Goal: Task Accomplishment & Management: Use online tool/utility

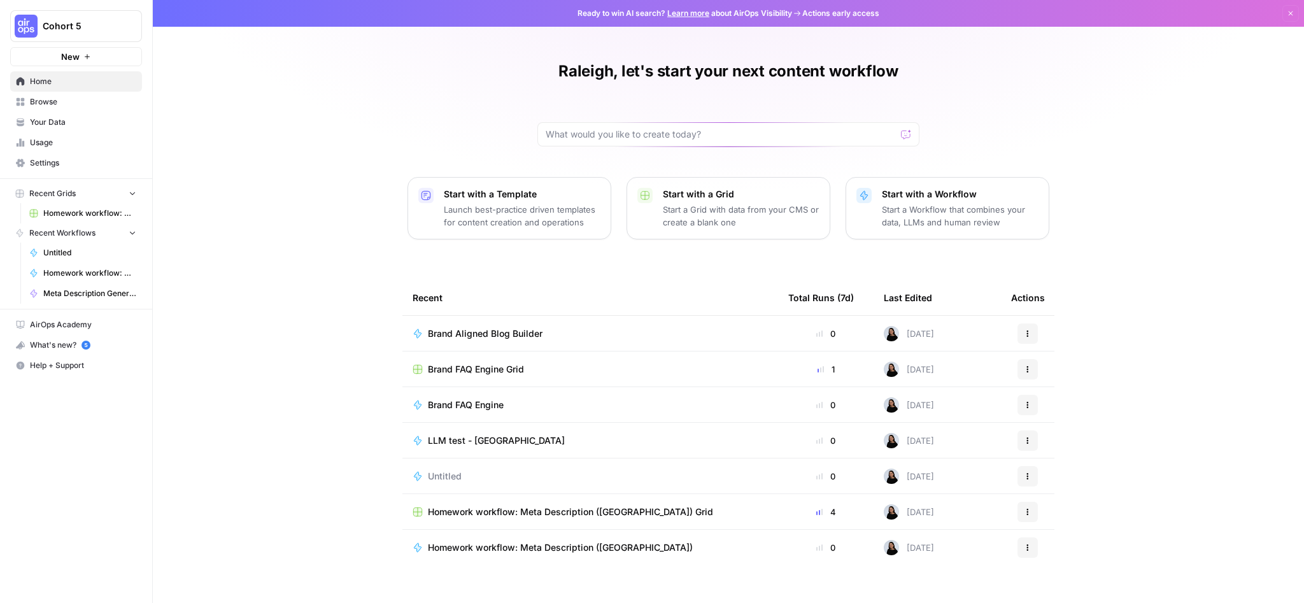
click at [80, 103] on span "Browse" at bounding box center [83, 101] width 106 height 11
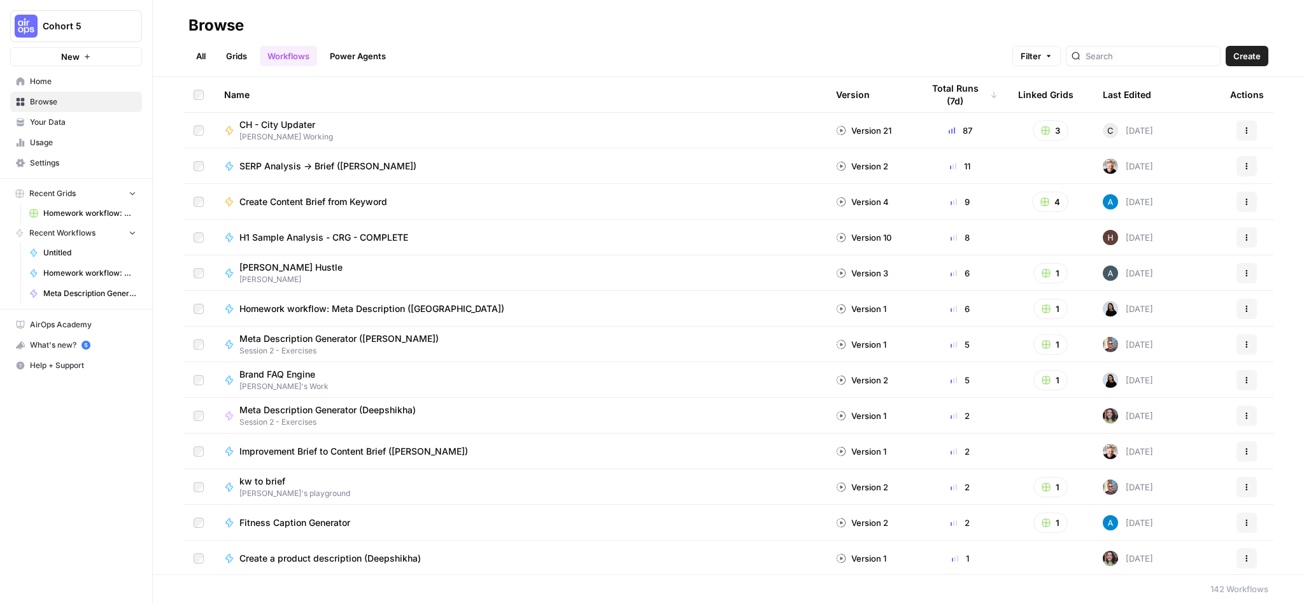
click at [334, 203] on span "Create Content Brief from Keyword" at bounding box center [313, 202] width 148 height 13
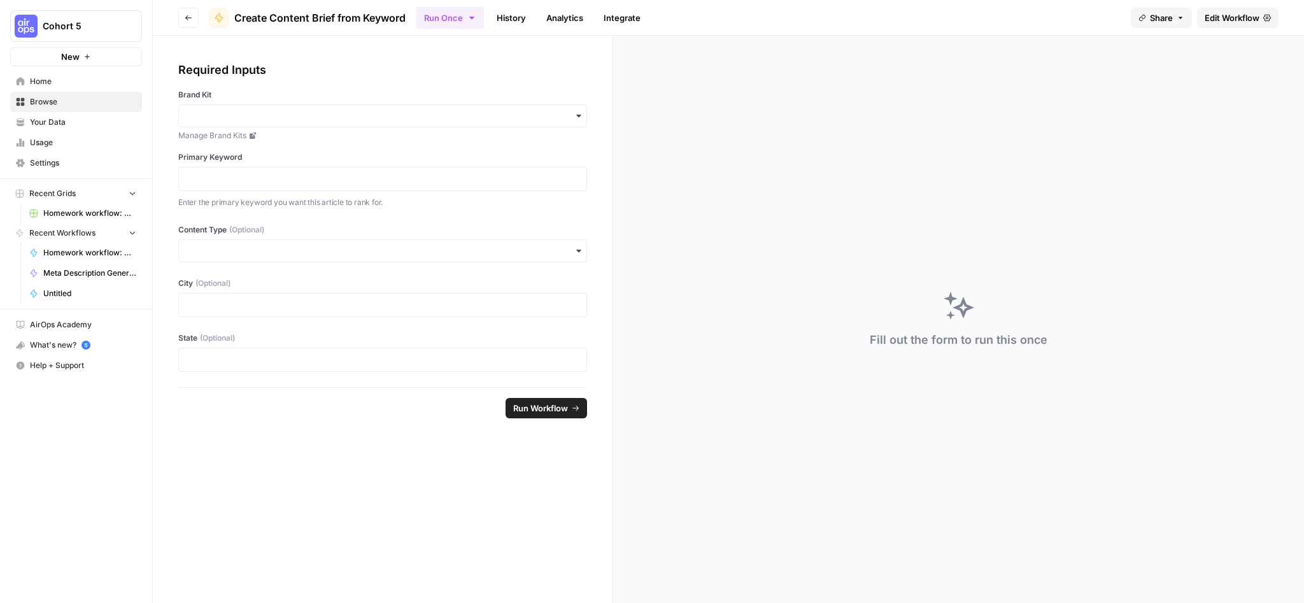
click at [189, 22] on button "Go back" at bounding box center [188, 18] width 20 height 20
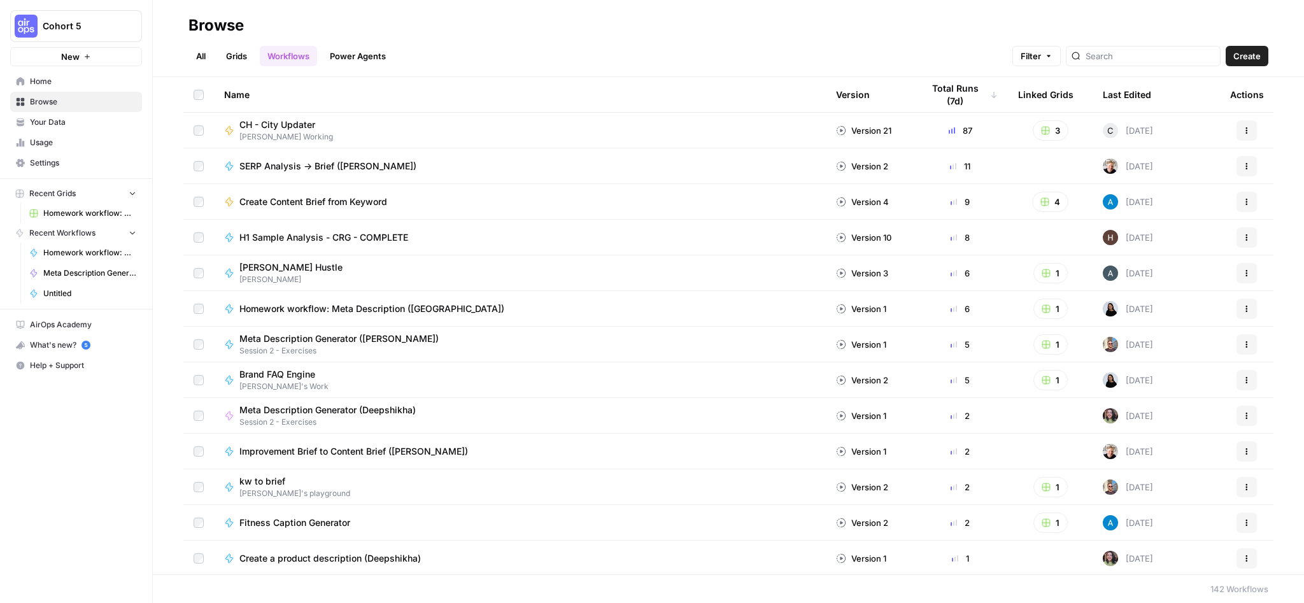
click at [429, 199] on div "Create Content Brief from Keyword" at bounding box center [520, 202] width 592 height 13
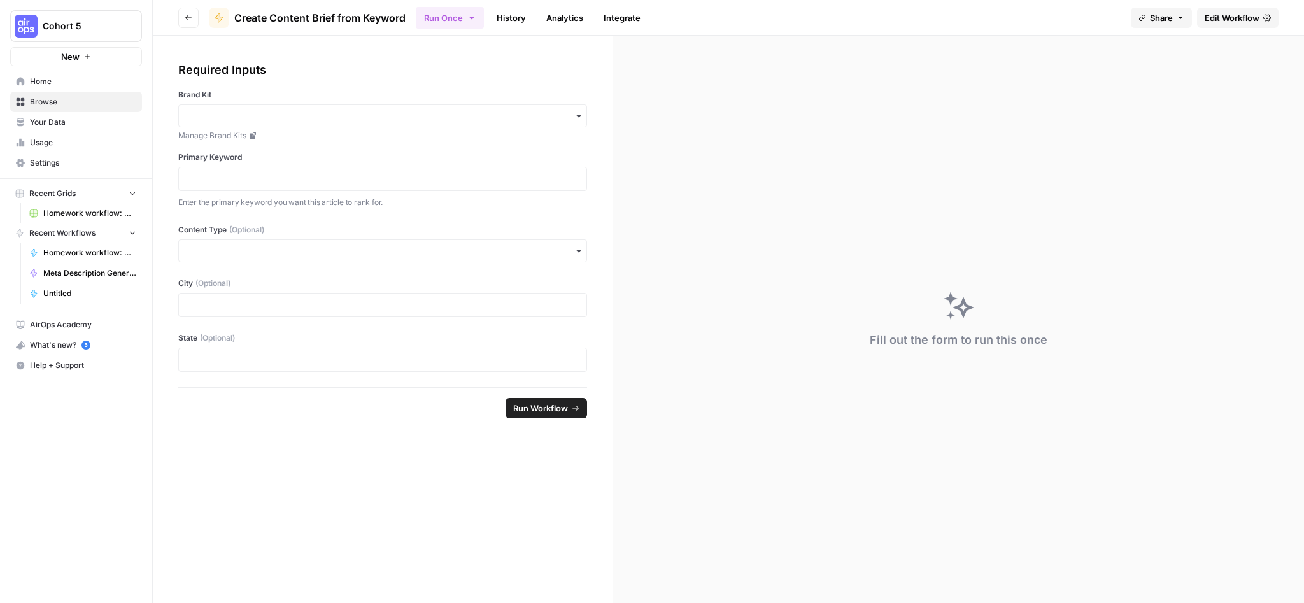
click at [1260, 24] on link "Edit Workflow" at bounding box center [1238, 18] width 82 height 20
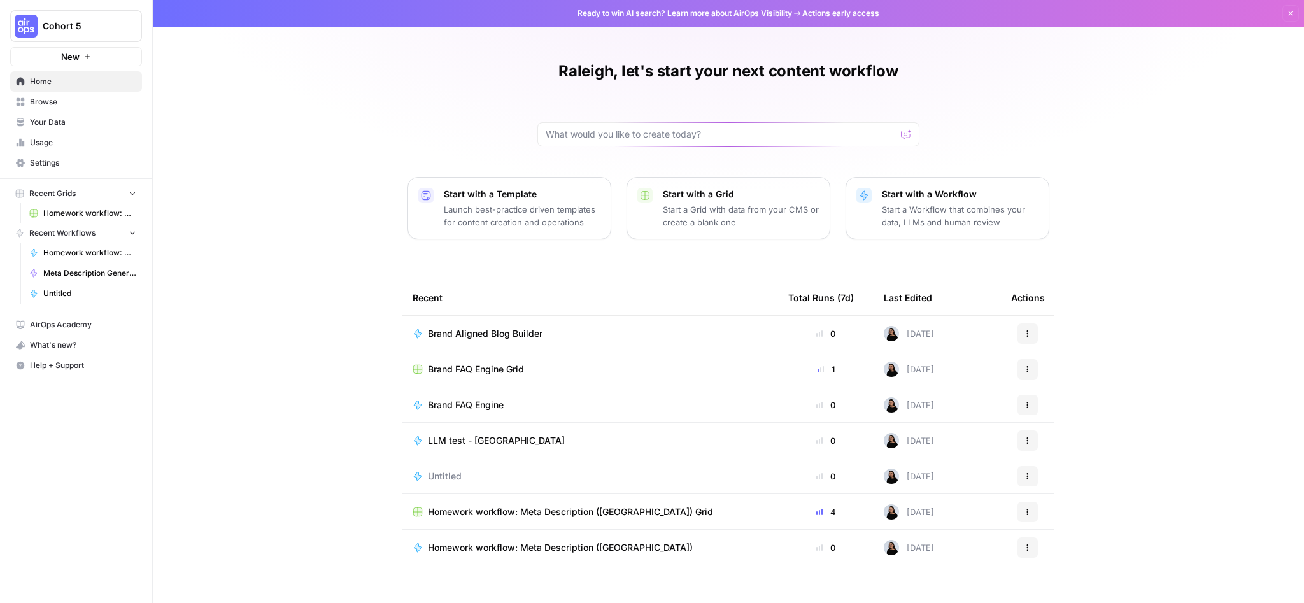
click at [66, 125] on span "Your Data" at bounding box center [83, 122] width 106 height 11
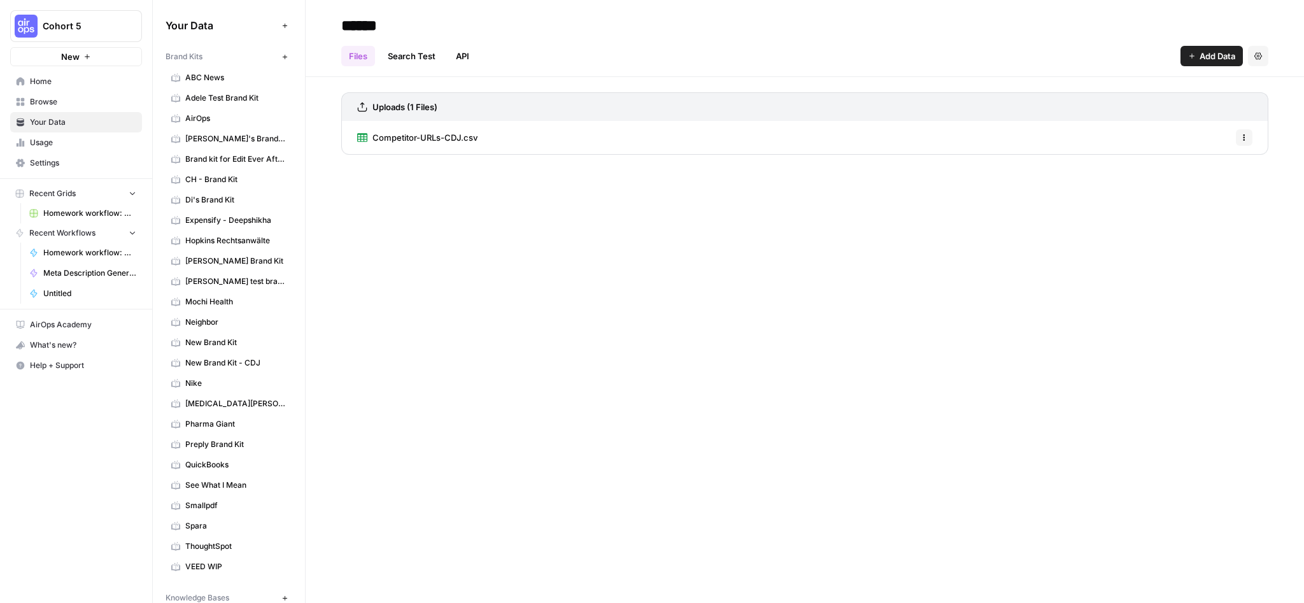
scroll to position [185, 0]
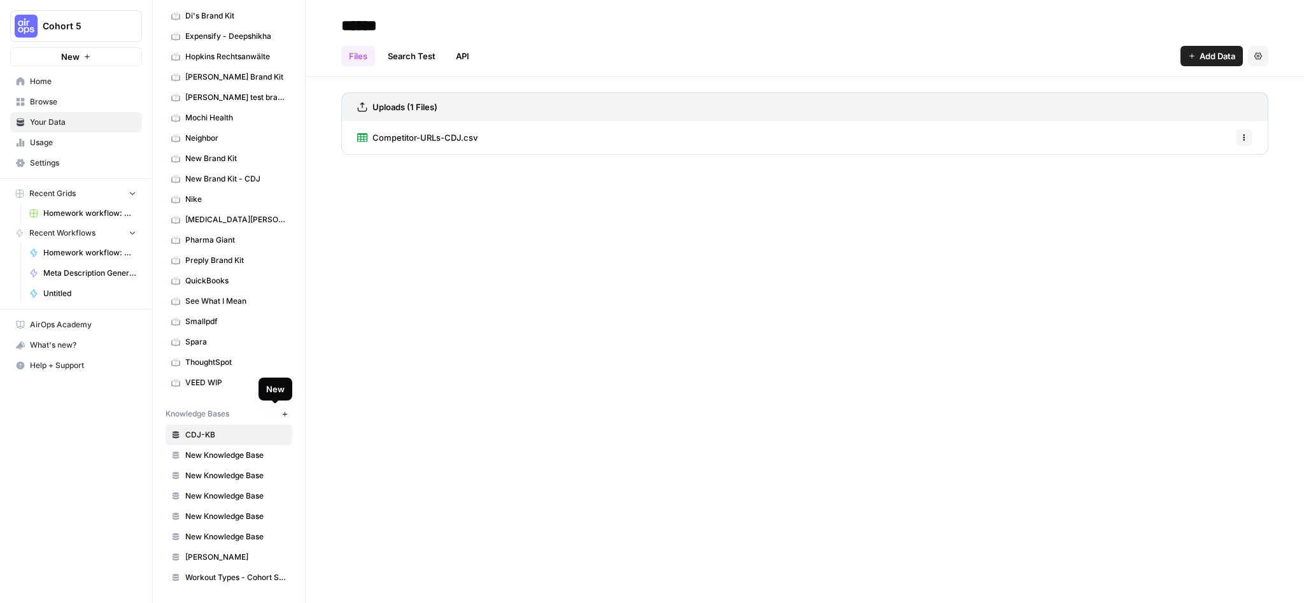
click at [281, 413] on icon "button" at bounding box center [284, 414] width 7 height 7
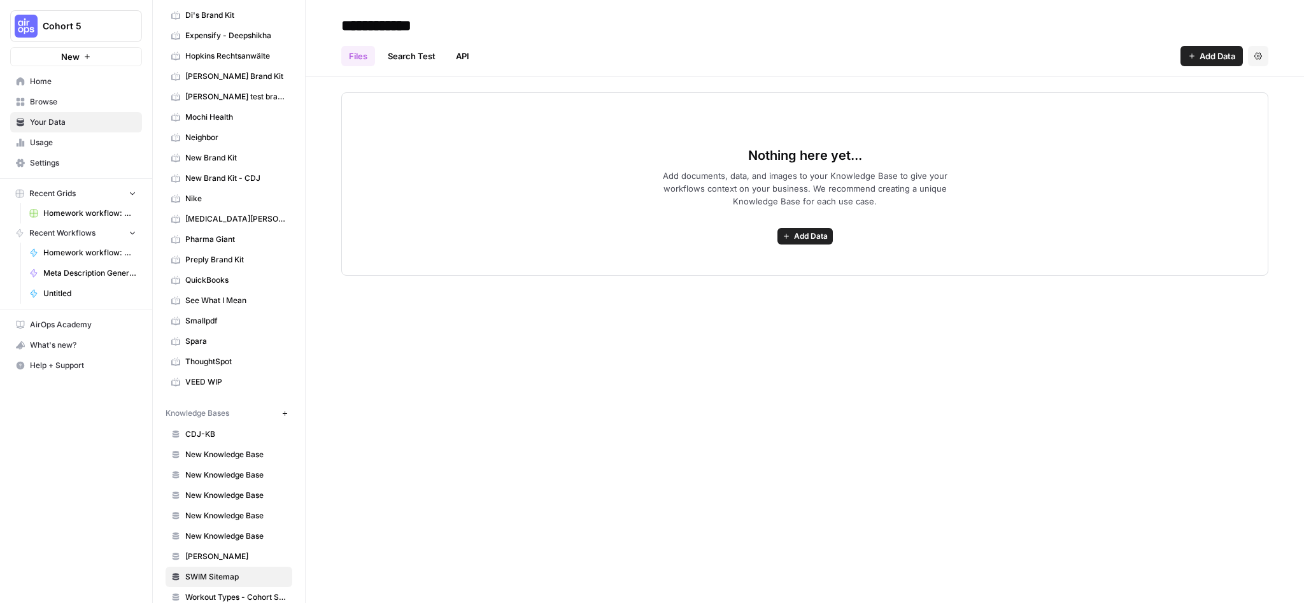
type input "**********"
click at [798, 437] on div "**********" at bounding box center [805, 301] width 999 height 603
click at [807, 236] on span "Add Data" at bounding box center [811, 236] width 34 height 11
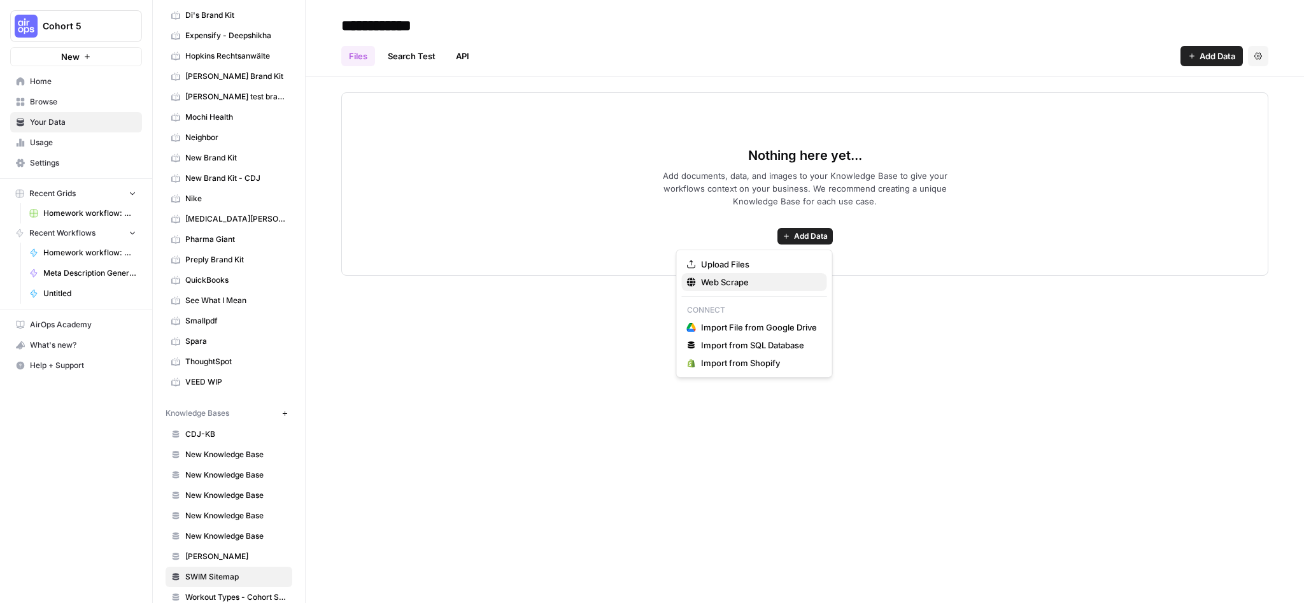
click at [751, 285] on span "Web Scrape" at bounding box center [759, 282] width 116 height 13
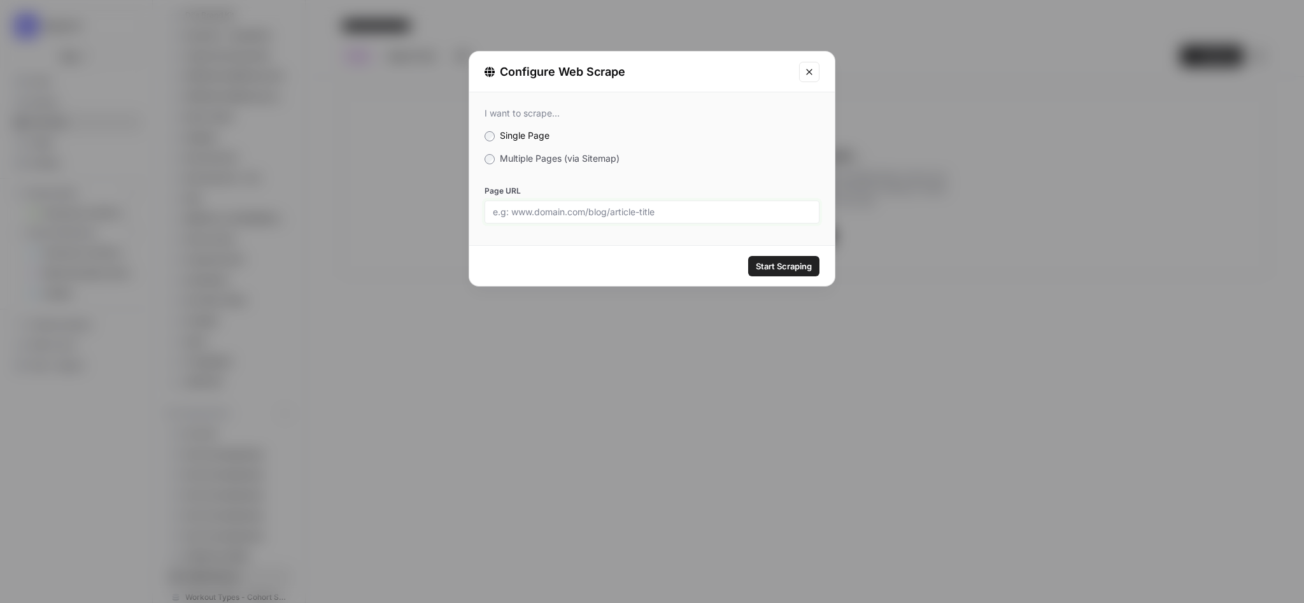
click at [587, 211] on input "Page URL" at bounding box center [652, 211] width 318 height 11
click at [576, 157] on span "Multiple Pages (via Sitemap)" at bounding box center [560, 158] width 120 height 11
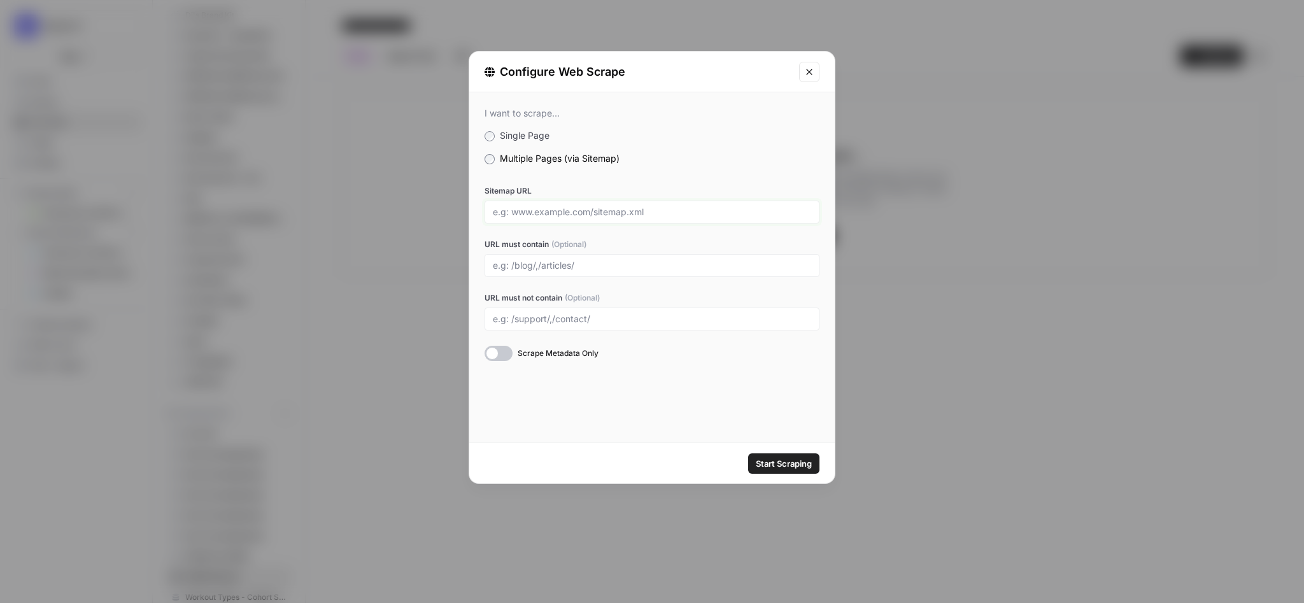
click at [555, 213] on input "Sitemap URL" at bounding box center [652, 211] width 318 height 11
click at [495, 212] on input "www.seewhatimean.com/sitemap.xml" at bounding box center [652, 211] width 318 height 11
type input "https://www.seewhatimean.com/sitemap.xml"
click at [598, 262] on input "URL must contain (Optional)" at bounding box center [652, 265] width 318 height 11
type input "/swimnotes/"
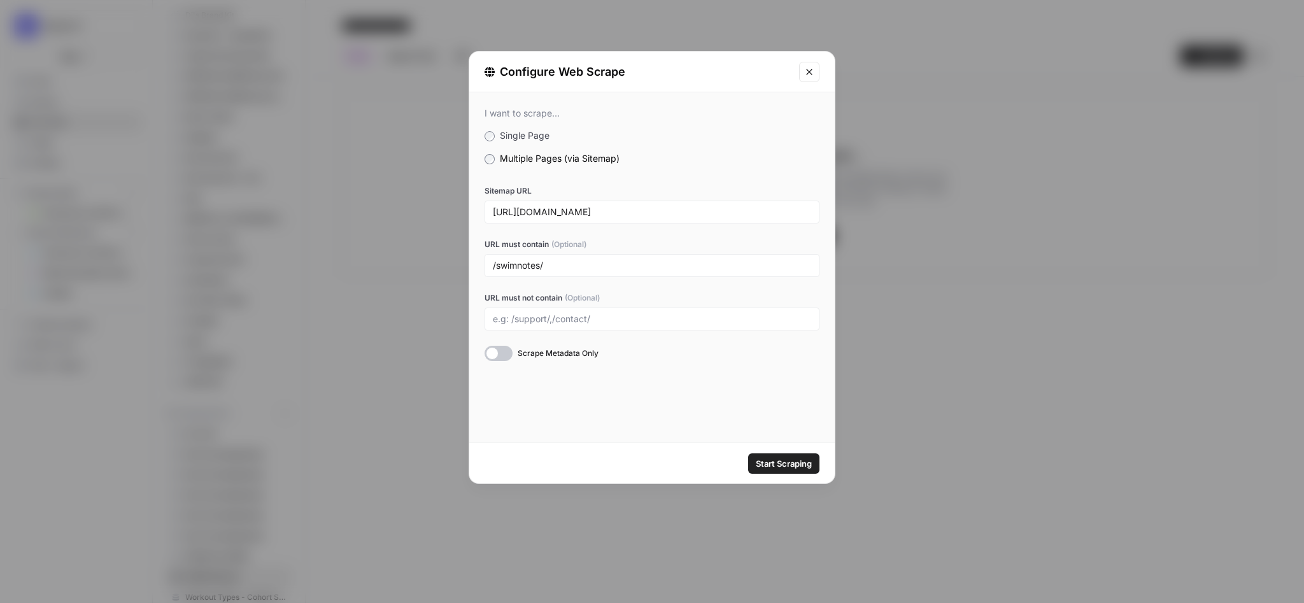
click at [713, 404] on div "I want to scrape... Single Page Multiple Pages (via Sitemap) Sitemap URL https:…" at bounding box center [652, 267] width 366 height 350
click at [779, 465] on span "Start Scraping" at bounding box center [784, 463] width 56 height 13
